Goal: Download file/media

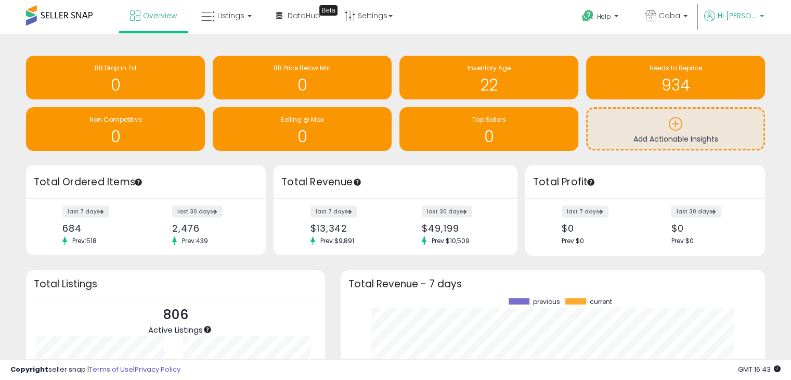
click at [757, 14] on p "Hi [PERSON_NAME]" at bounding box center [734, 16] width 60 height 13
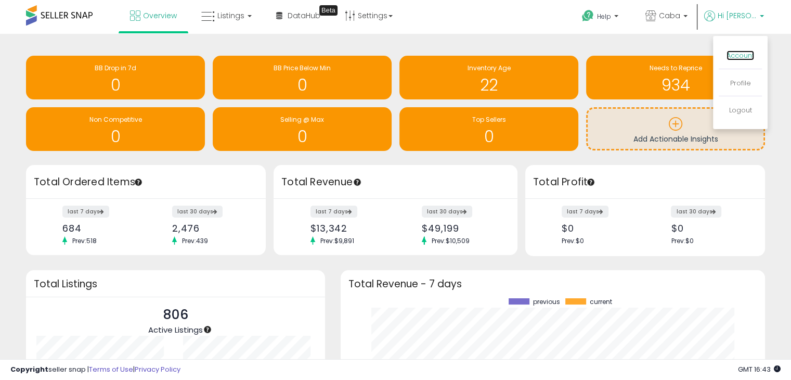
click at [750, 55] on link "Account" at bounding box center [740, 55] width 28 height 10
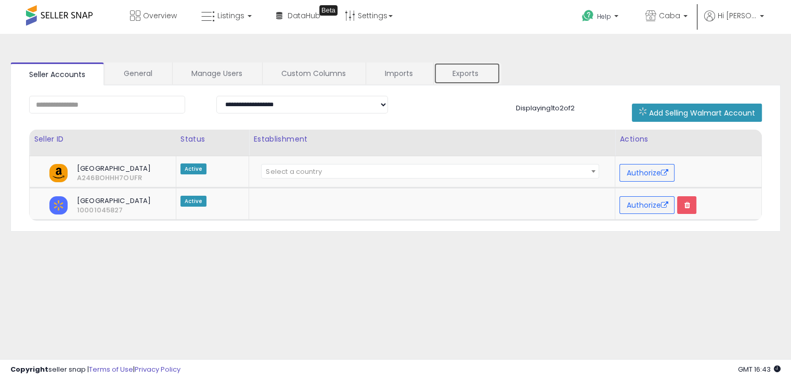
click at [483, 71] on link "Exports" at bounding box center [467, 73] width 67 height 22
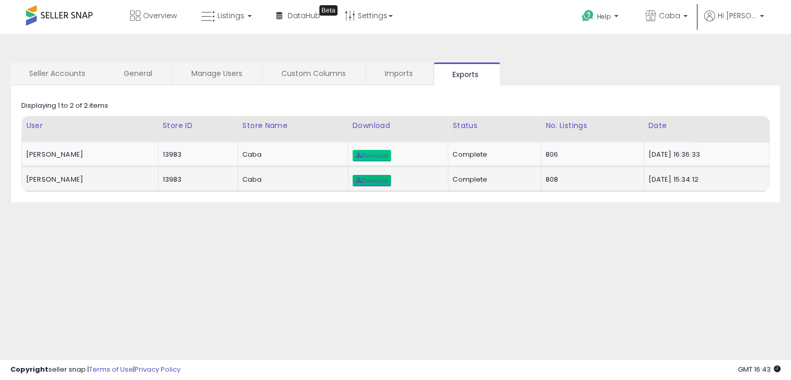
click at [381, 178] on link "Download" at bounding box center [372, 180] width 38 height 11
click at [214, 19] on icon at bounding box center [208, 17] width 14 height 14
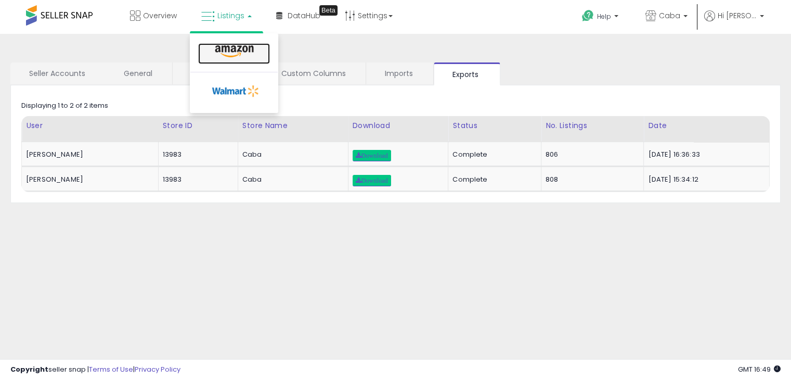
click at [257, 59] on link at bounding box center [234, 53] width 72 height 21
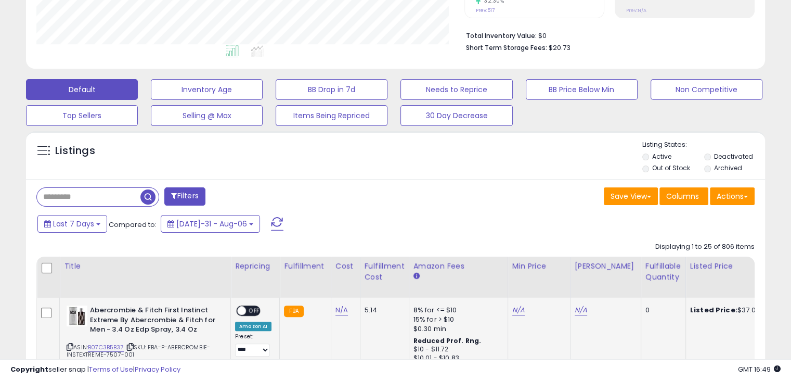
scroll to position [260, 0]
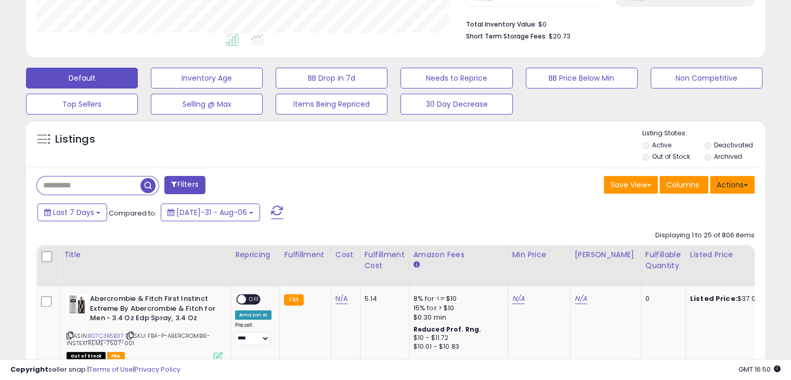
click at [723, 181] on button "Actions" at bounding box center [732, 185] width 45 height 18
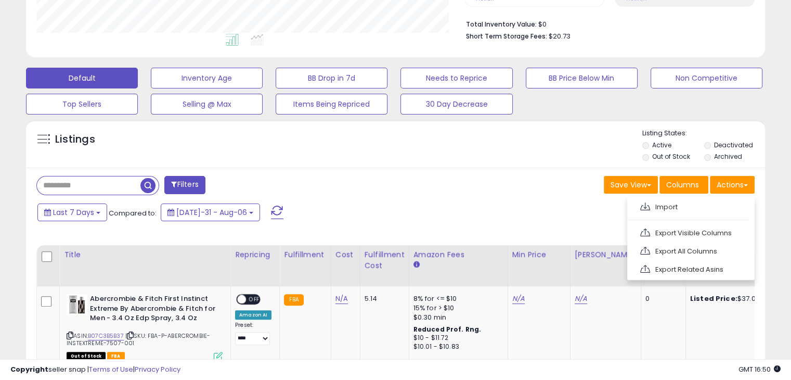
click at [503, 177] on div "Save View Save As New View Update Current View Columns Actions Import Export Vi…" at bounding box center [579, 186] width 367 height 20
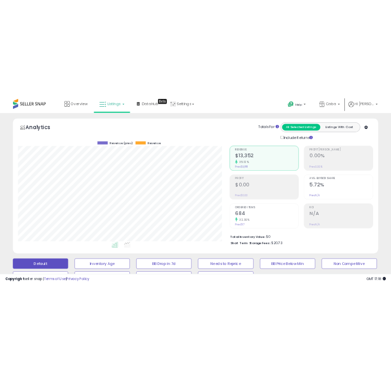
scroll to position [519798, 519667]
